Goal: Task Accomplishment & Management: Manage account settings

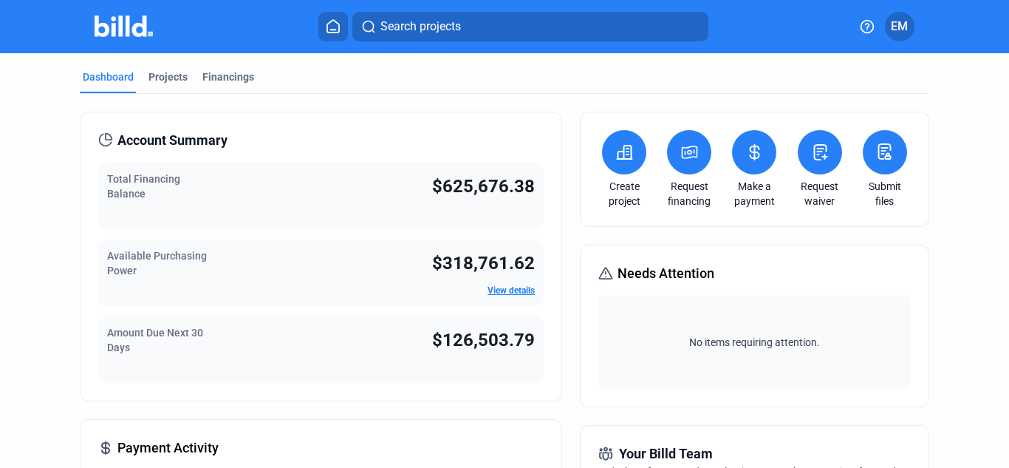
click at [746, 145] on icon at bounding box center [755, 152] width 18 height 18
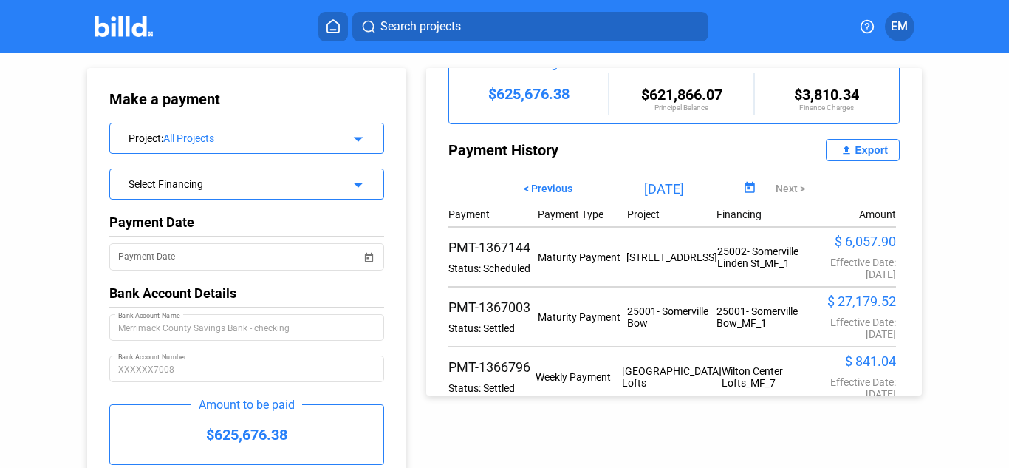
scroll to position [208, 0]
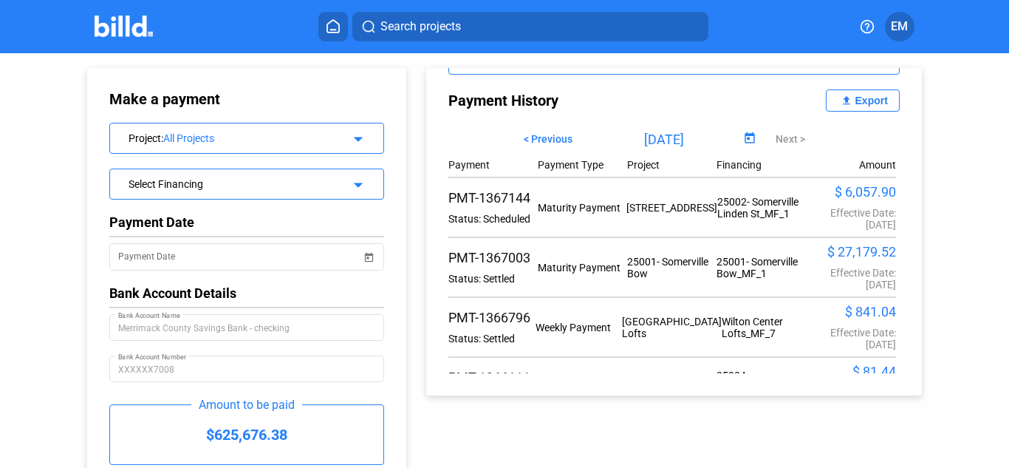
click at [854, 91] on button "file_upload Export" at bounding box center [863, 100] width 74 height 22
click at [508, 24] on button "Search projects" at bounding box center [530, 27] width 356 height 30
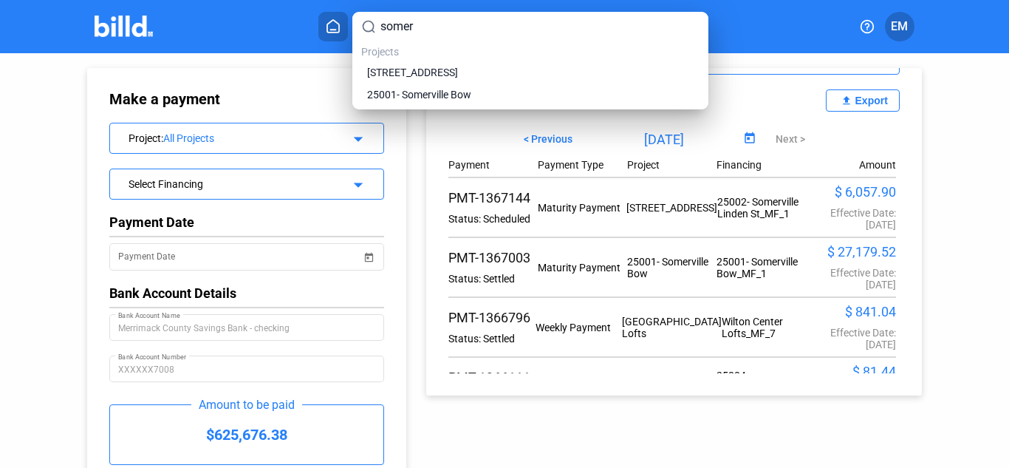
type input "somer"
click at [437, 89] on span "25001- Somerville Bow" at bounding box center [419, 94] width 104 height 15
click at [452, 98] on span "25001- Somerville Bow" at bounding box center [419, 94] width 104 height 15
click at [420, 98] on span "25001- Somerville Bow" at bounding box center [419, 94] width 104 height 15
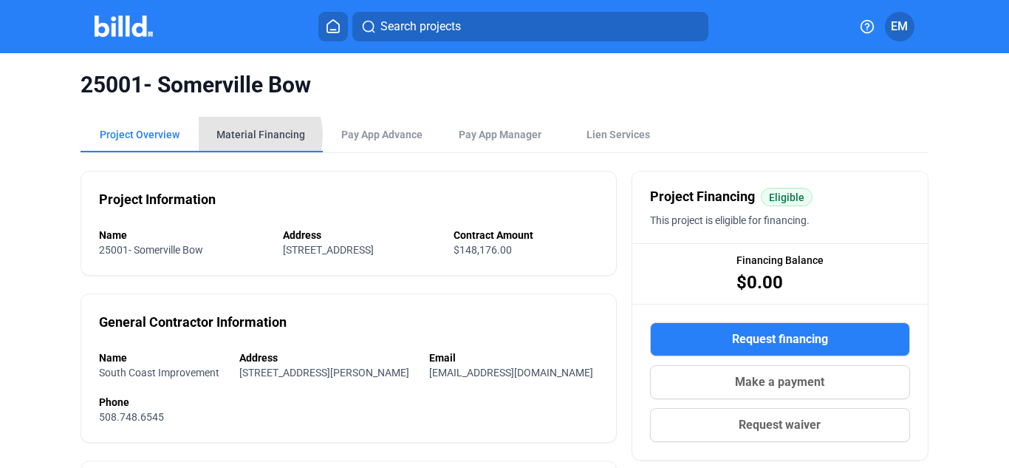
click at [243, 135] on div "Material Financing" at bounding box center [261, 134] width 89 height 15
